Goal: Task Accomplishment & Management: Use online tool/utility

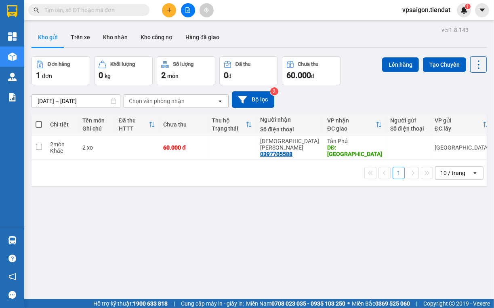
click at [164, 187] on div "ver 1.8.143 Kho gửi Trên xe Kho nhận Kho công nợ Hàng đã giao Đơn hàng 1 đơn Kh…" at bounding box center [259, 178] width 462 height 308
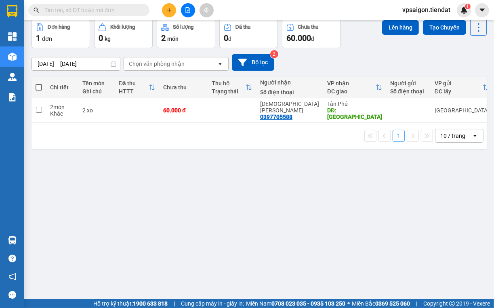
drag, startPoint x: 93, startPoint y: 213, endPoint x: 96, endPoint y: 204, distance: 8.9
click at [93, 212] on div "ver 1.8.143 Kho gửi Trên xe Kho nhận Kho công nợ Hàng đã giao Đơn hàng 1 đơn Kh…" at bounding box center [259, 141] width 462 height 308
click at [123, 110] on td at bounding box center [137, 110] width 44 height 25
checkbox input "true"
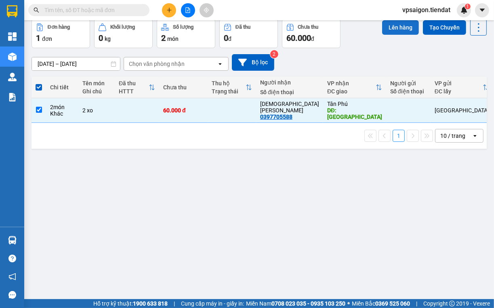
click at [386, 23] on button "Lên hàng" at bounding box center [400, 27] width 37 height 15
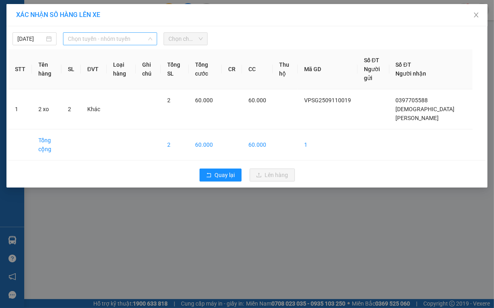
click at [100, 40] on span "Chọn tuyến - nhóm tuyến" at bounding box center [110, 39] width 84 height 12
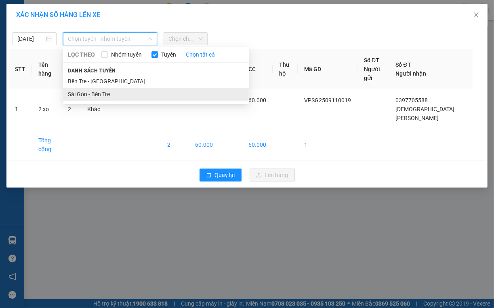
click at [101, 97] on li "Sài Gòn - Bến Tre" at bounding box center [156, 94] width 186 height 13
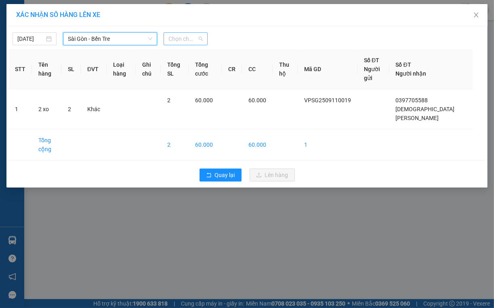
click at [191, 36] on span "Chọn chuyến" at bounding box center [186, 39] width 34 height 12
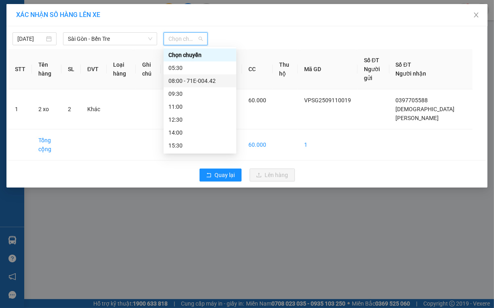
click at [186, 84] on div "08:00 - 71E-004.42" at bounding box center [200, 80] width 63 height 9
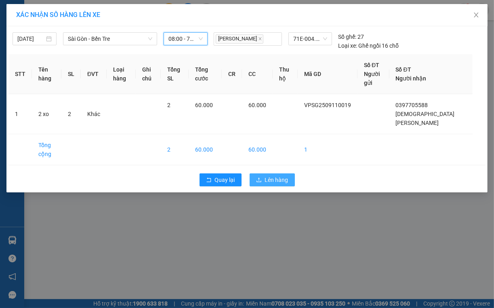
click at [276, 175] on span "Lên hàng" at bounding box center [276, 179] width 23 height 9
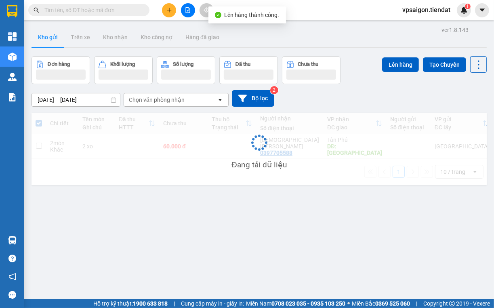
drag, startPoint x: 276, startPoint y: 168, endPoint x: 275, endPoint y: 213, distance: 45.7
click at [275, 171] on div "Đang tải dữ liệu" at bounding box center [259, 165] width 55 height 12
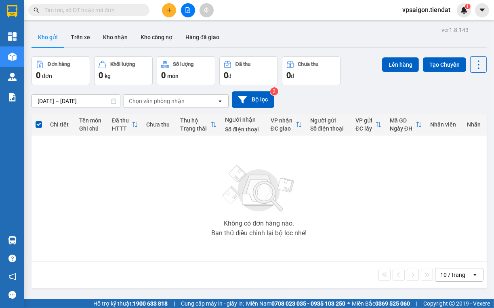
click at [99, 169] on div "Không có đơn hàng nào. Bạn thử điều chỉnh lại bộ lọc nhé!" at bounding box center [260, 198] width 448 height 121
click at [125, 189] on div "Không có đơn hàng nào. Bạn thử điều chỉnh lại bộ lọc nhé!" at bounding box center [260, 198] width 448 height 121
